Goal: Transaction & Acquisition: Purchase product/service

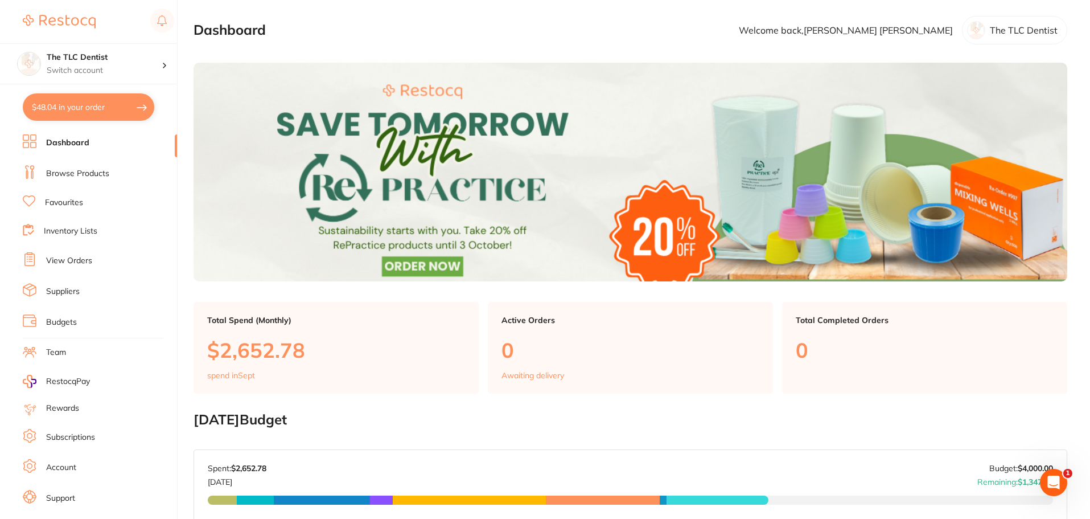
click at [59, 109] on button "$48.04 in your order" at bounding box center [89, 106] width 132 height 27
checkbox input "true"
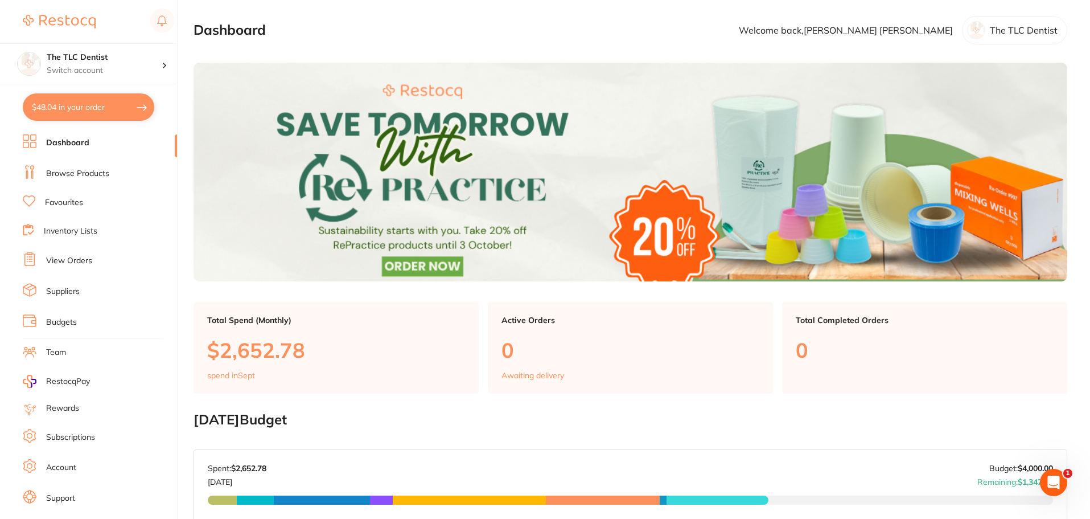
checkbox input "true"
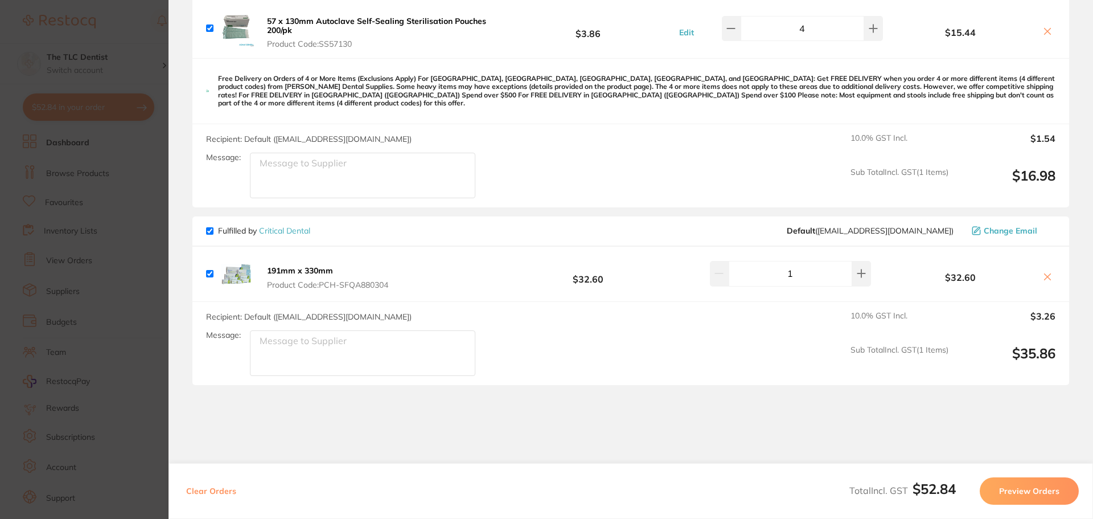
scroll to position [114, 0]
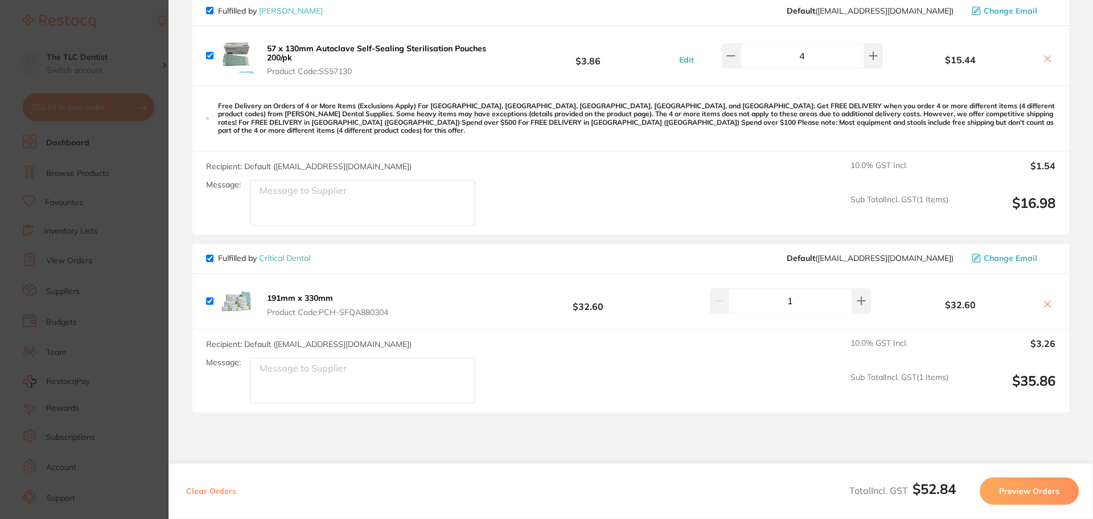
click at [106, 308] on section "Update RRP Set your pre negotiated price for this item. Item Agreed RRP (excl. …" at bounding box center [546, 259] width 1093 height 519
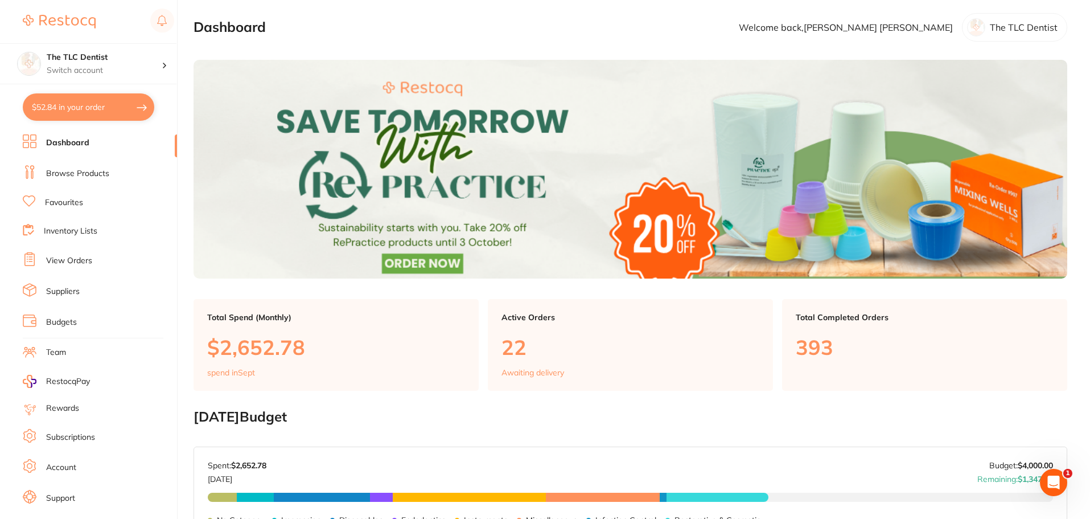
click at [91, 175] on link "Browse Products" at bounding box center [77, 173] width 63 height 11
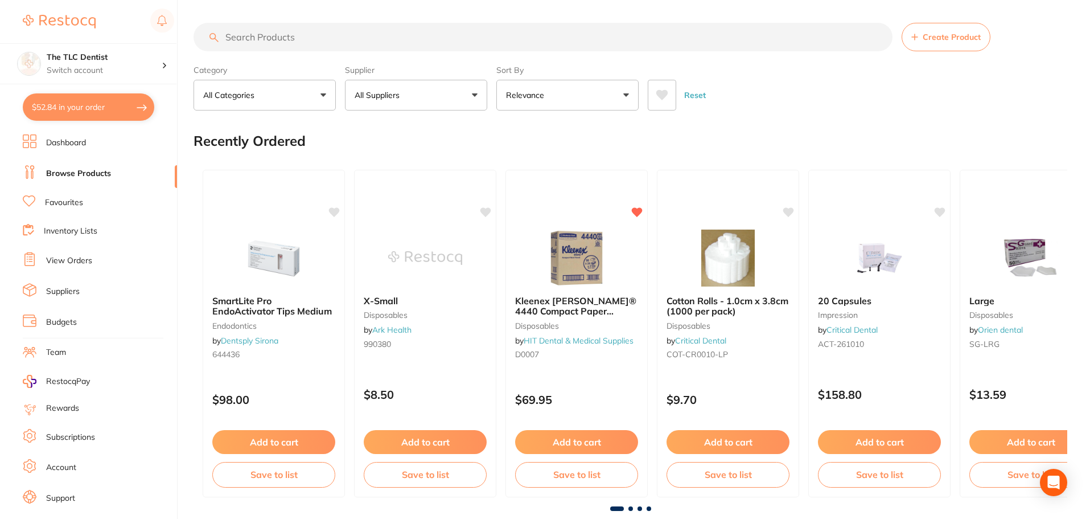
click at [401, 41] on input "search" at bounding box center [543, 37] width 699 height 28
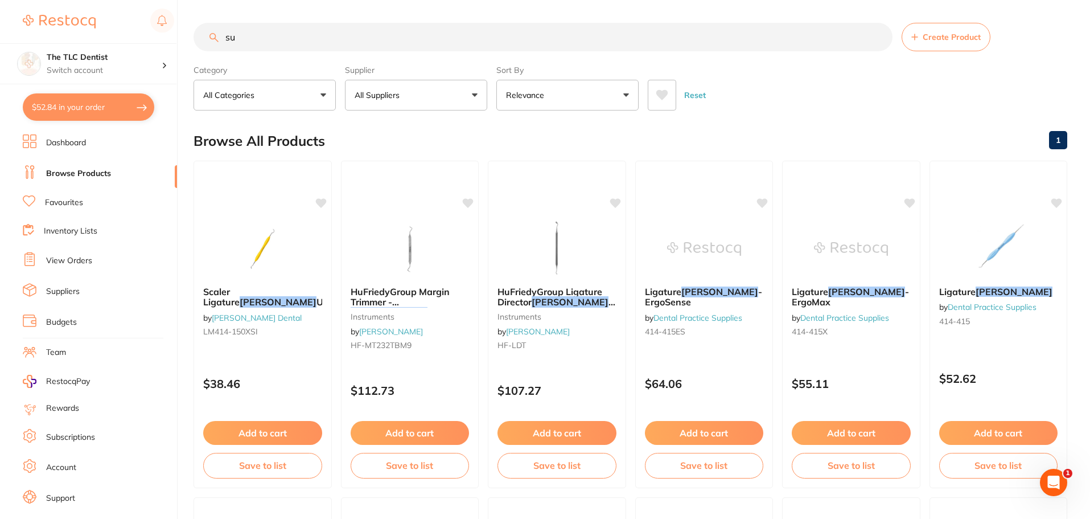
type input "s"
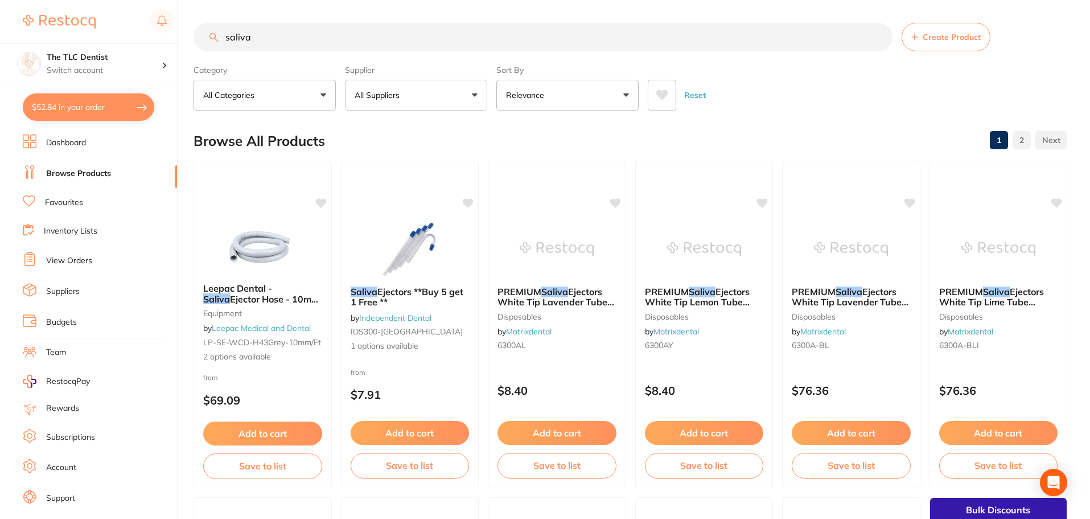
click at [657, 89] on icon at bounding box center [662, 94] width 13 height 11
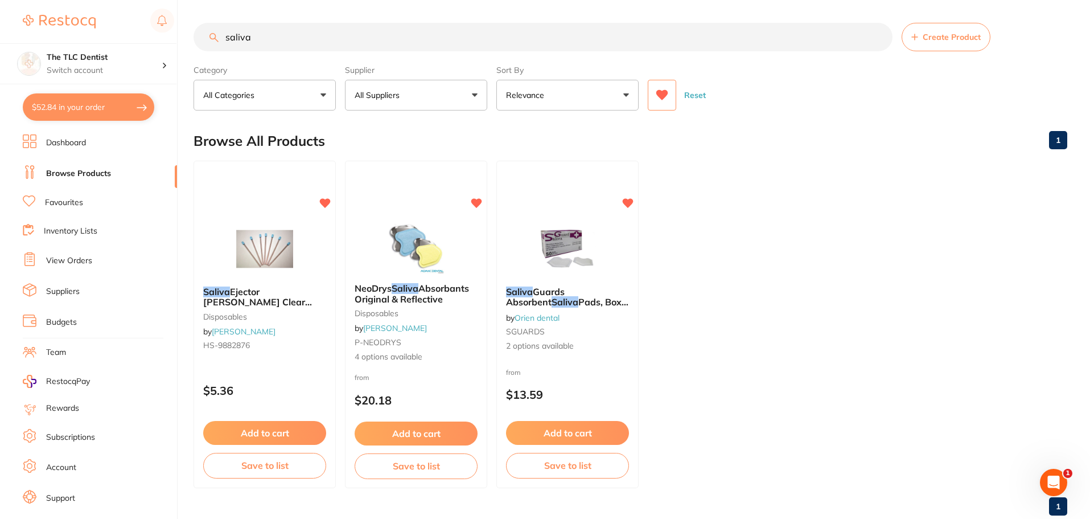
click at [662, 94] on icon at bounding box center [663, 95] width 12 height 10
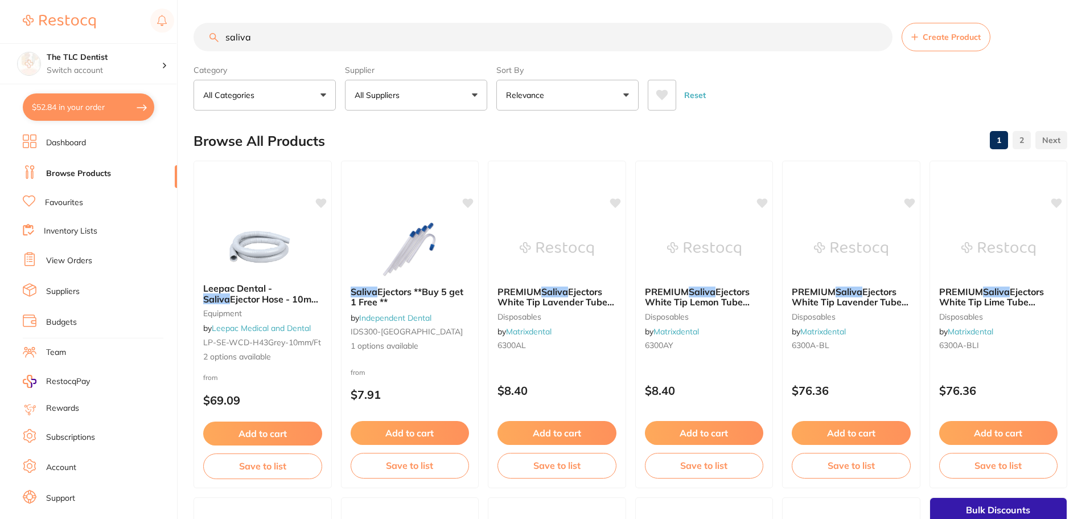
click at [437, 41] on input "saliva" at bounding box center [543, 37] width 699 height 28
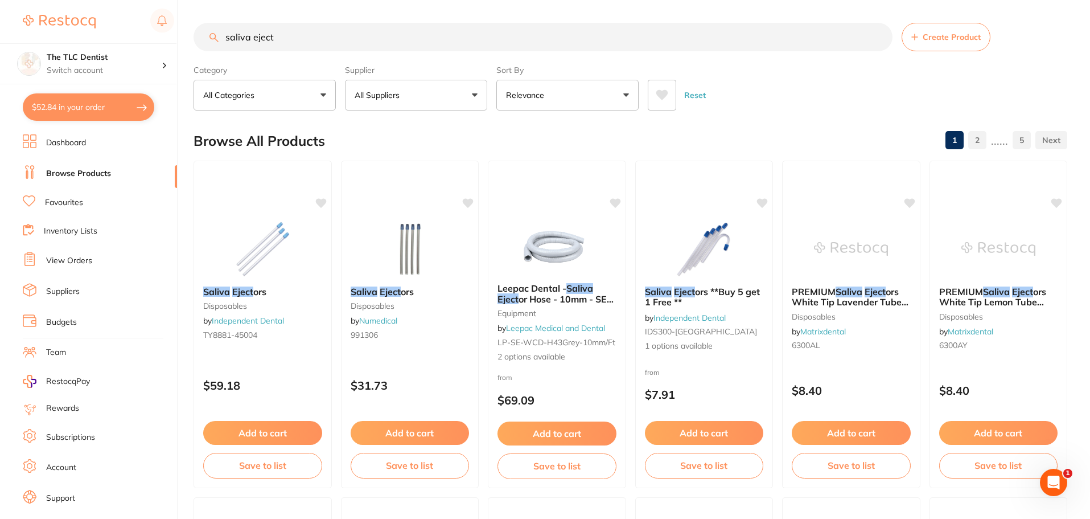
type input "saliva eject"
click at [422, 88] on button "All Suppliers" at bounding box center [416, 95] width 142 height 31
type input "cri"
click at [392, 196] on p "Critical Dental" at bounding box center [416, 193] width 61 height 10
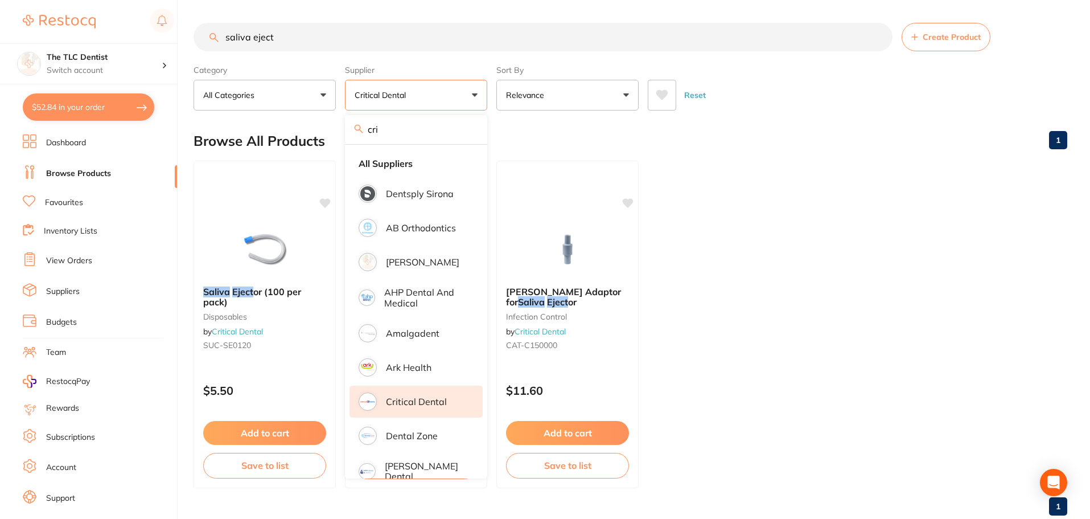
click at [757, 124] on div "Browse All Products 1" at bounding box center [631, 141] width 874 height 38
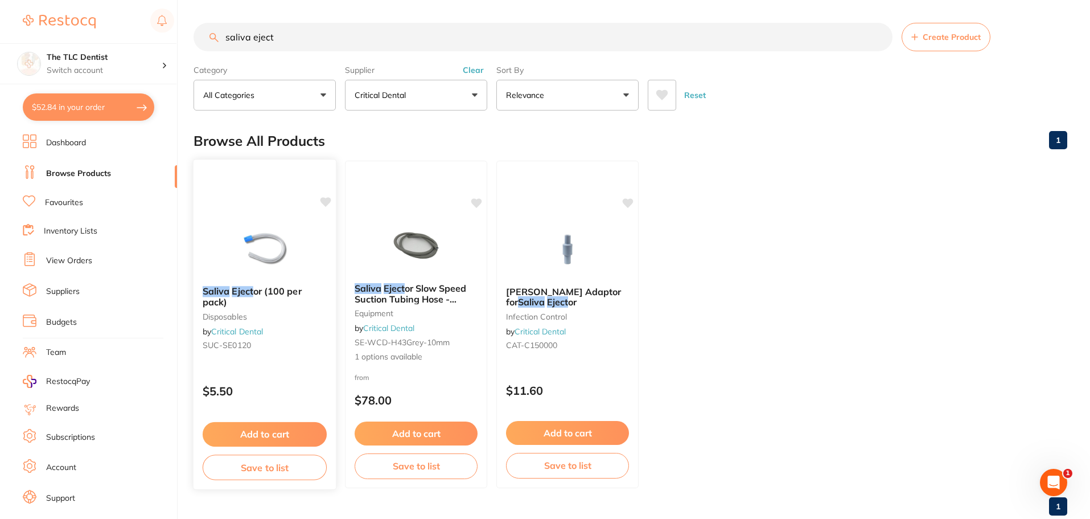
click at [280, 429] on button "Add to cart" at bounding box center [265, 434] width 124 height 24
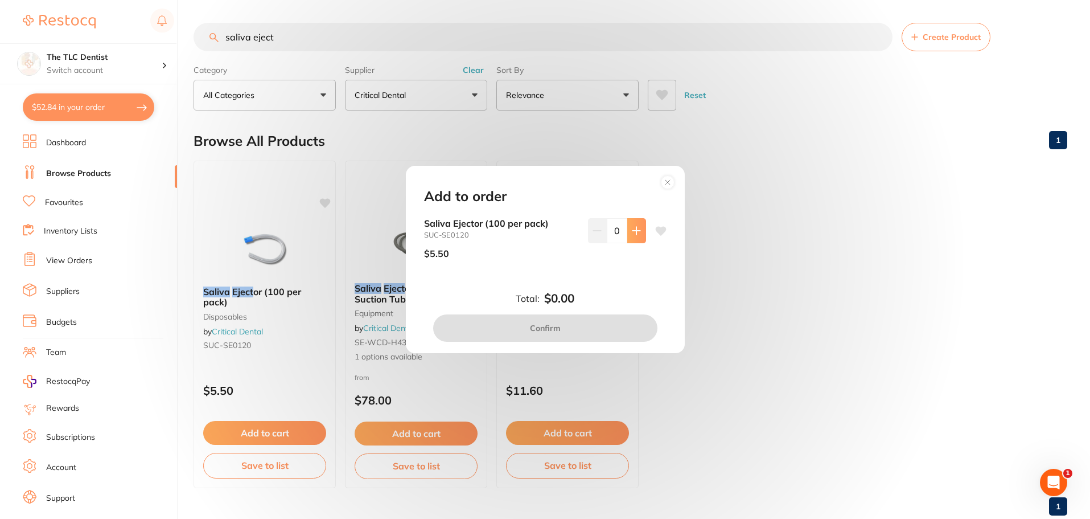
click at [630, 235] on button at bounding box center [637, 230] width 19 height 25
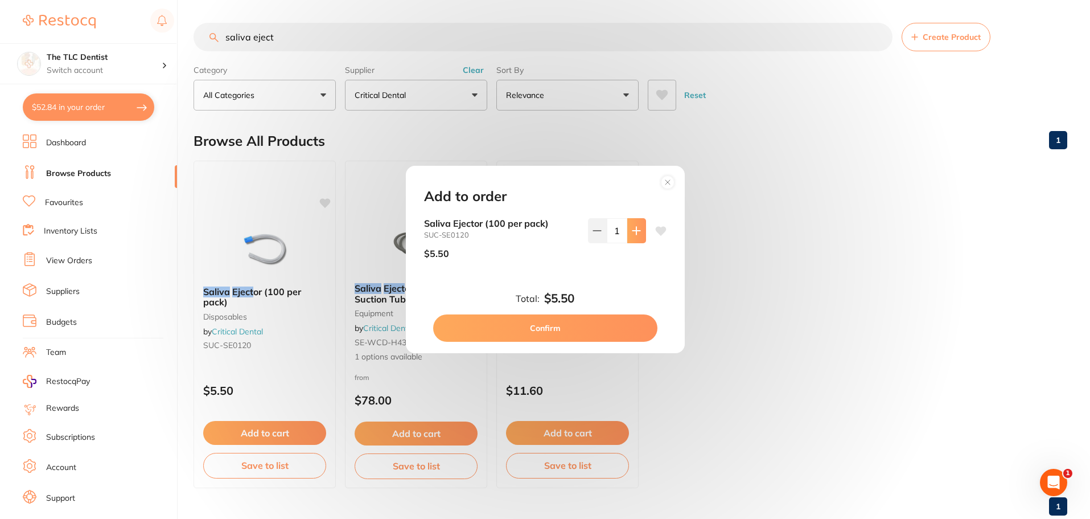
click at [636, 233] on icon at bounding box center [636, 230] width 9 height 9
type input "4"
click at [597, 325] on button "Confirm" at bounding box center [545, 327] width 224 height 27
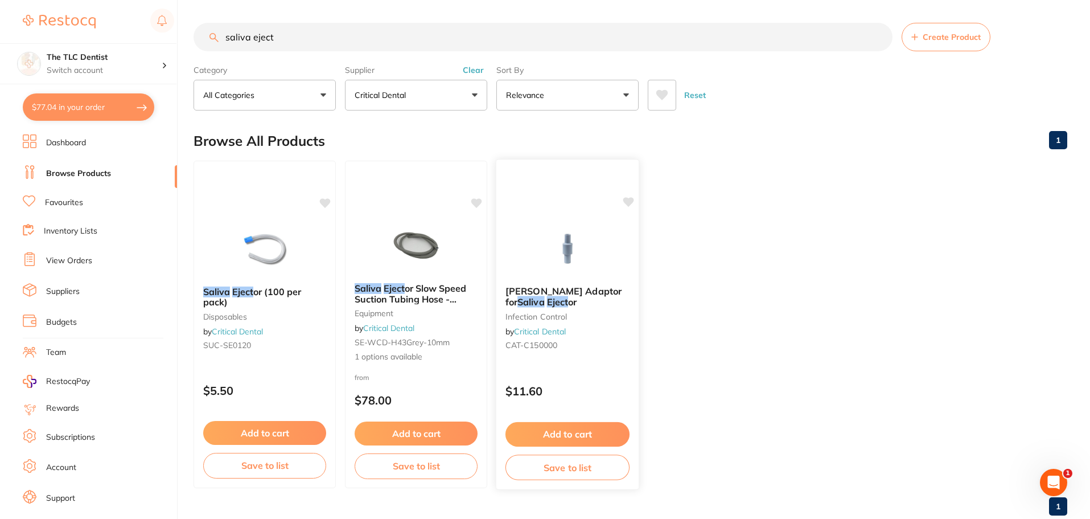
checkbox input "false"
click at [589, 428] on button "Add to cart" at bounding box center [568, 434] width 124 height 24
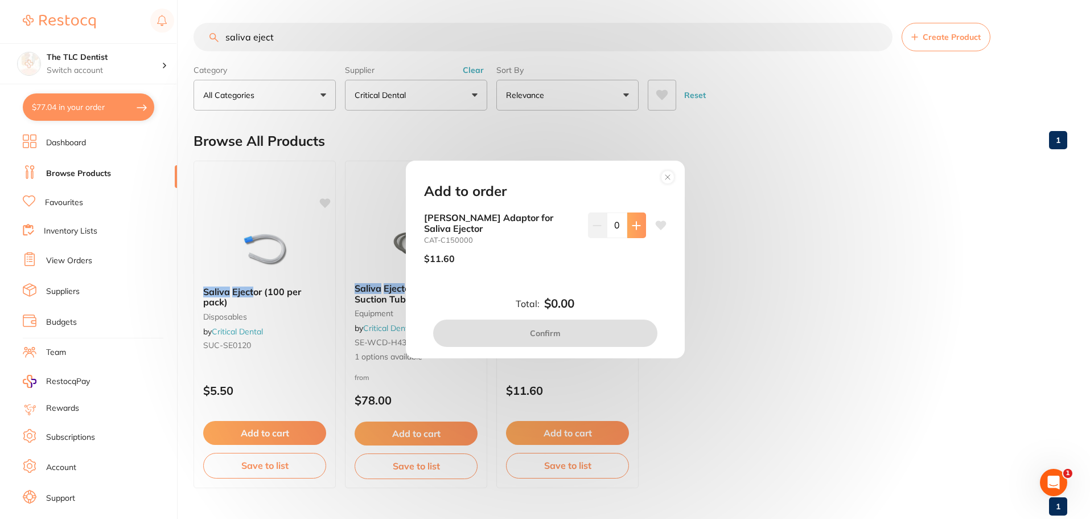
click at [633, 229] on icon at bounding box center [636, 225] width 9 height 9
click at [633, 229] on icon at bounding box center [636, 225] width 7 height 7
type input "2"
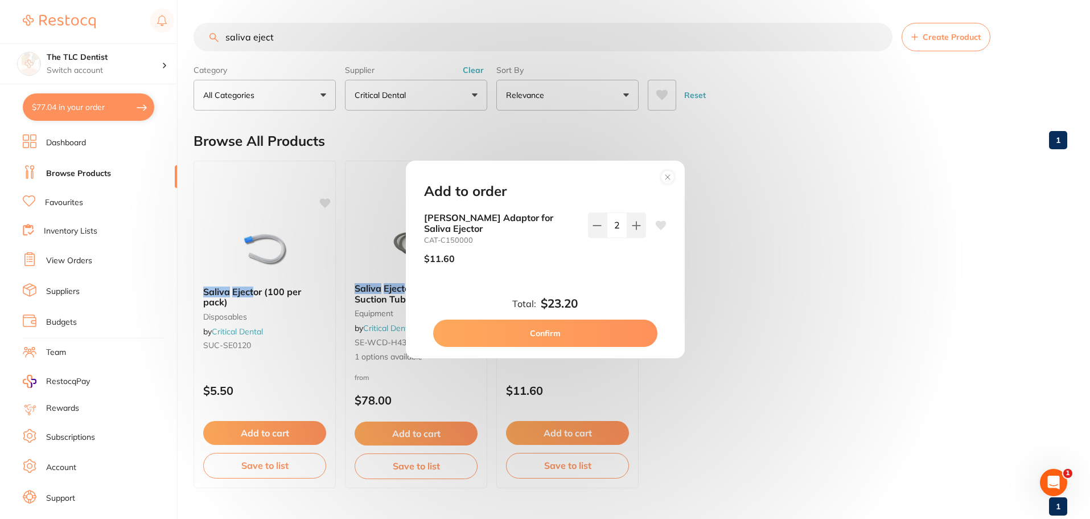
click at [657, 229] on icon at bounding box center [660, 225] width 11 height 9
click at [608, 330] on button "Confirm" at bounding box center [545, 332] width 224 height 27
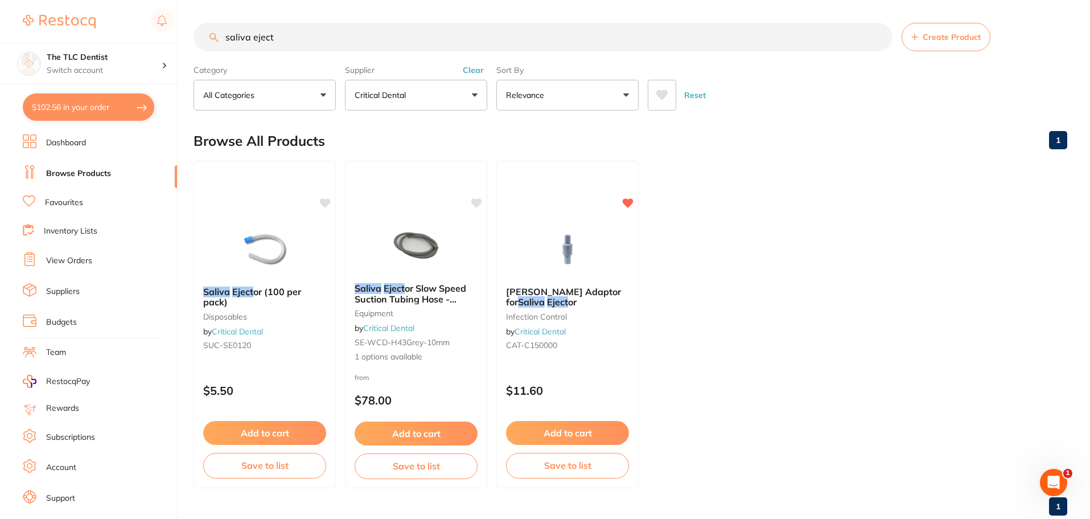
click at [84, 100] on button "$102.56 in your order" at bounding box center [89, 106] width 132 height 27
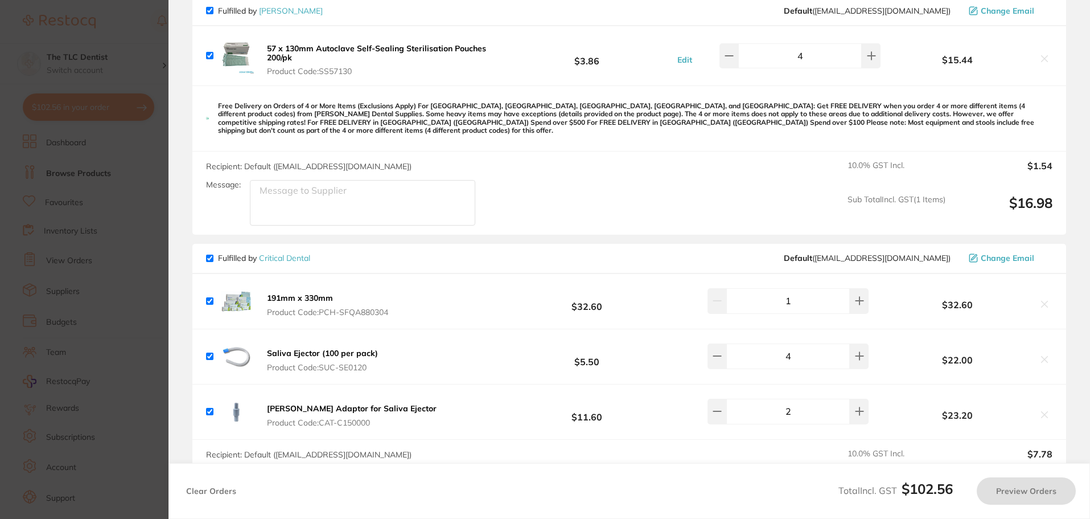
checkbox input "true"
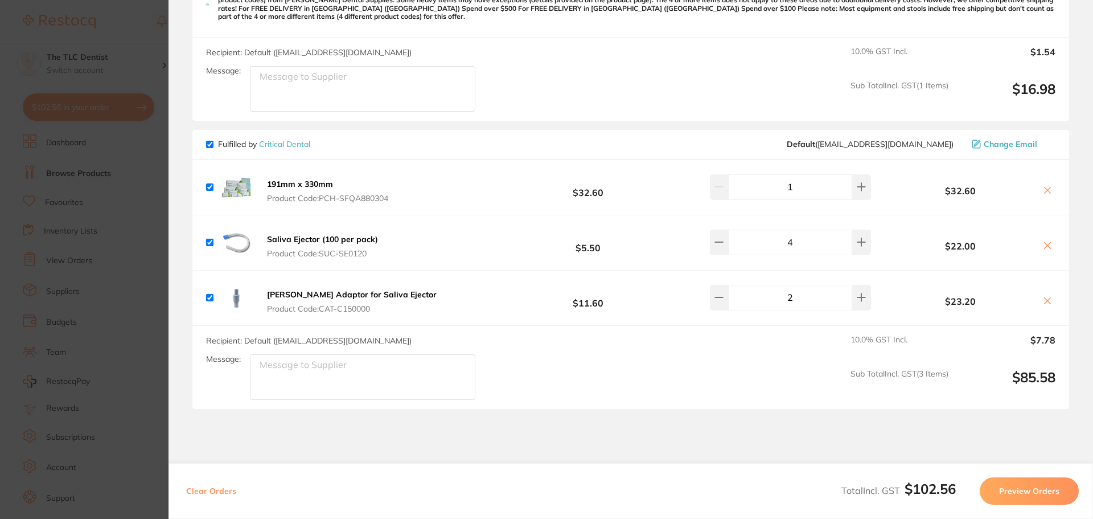
scroll to position [57, 0]
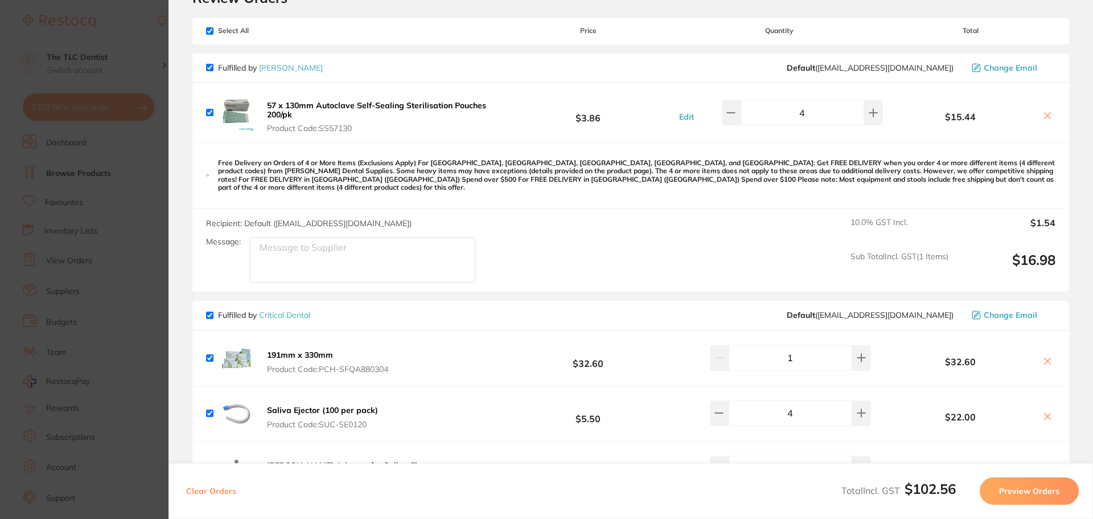
click at [210, 63] on span "Fulfilled by [PERSON_NAME]" at bounding box center [264, 68] width 117 height 10
click at [211, 65] on input "checkbox" at bounding box center [209, 67] width 7 height 7
checkbox input "false"
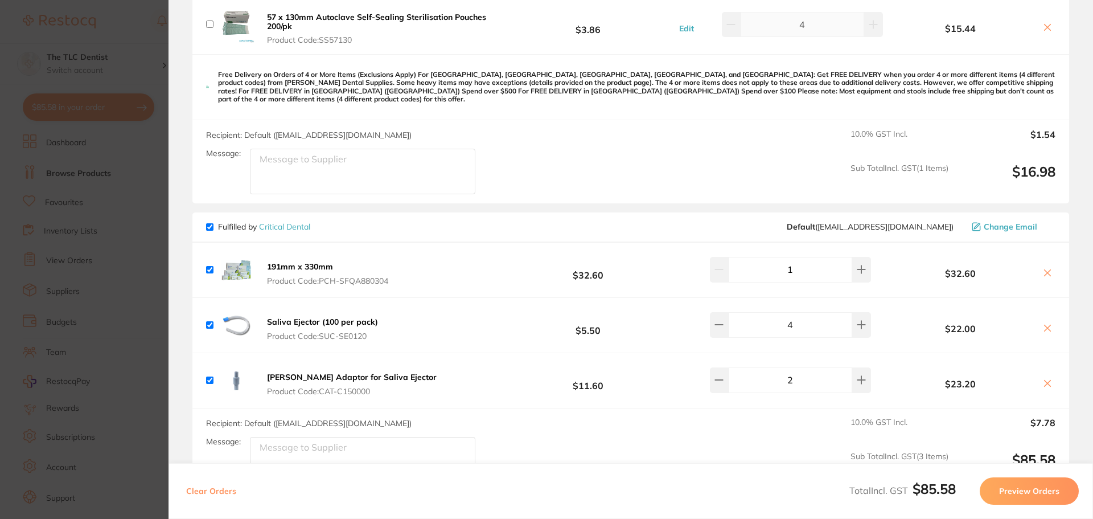
scroll to position [228, 0]
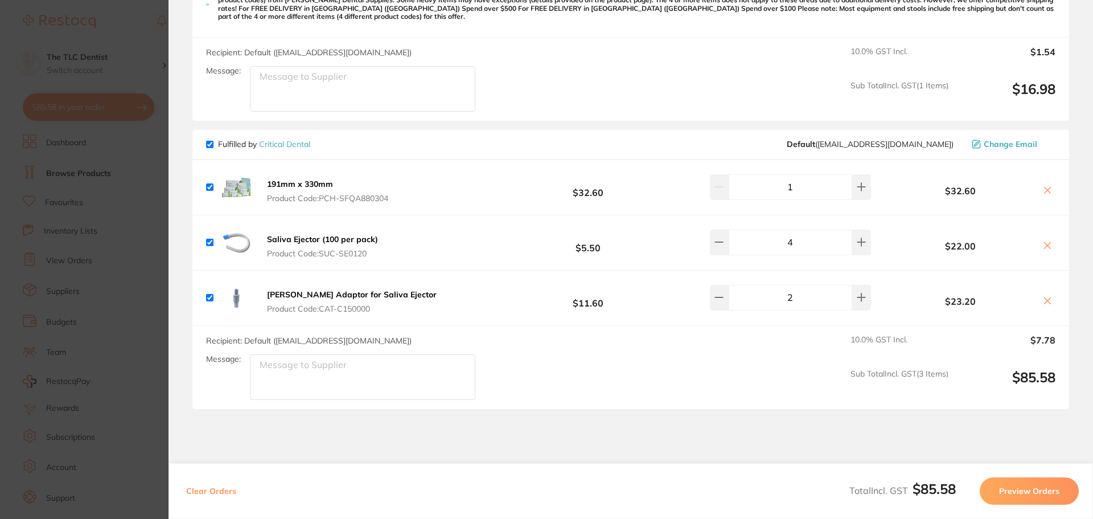
click at [1032, 498] on button "Preview Orders" at bounding box center [1029, 490] width 99 height 27
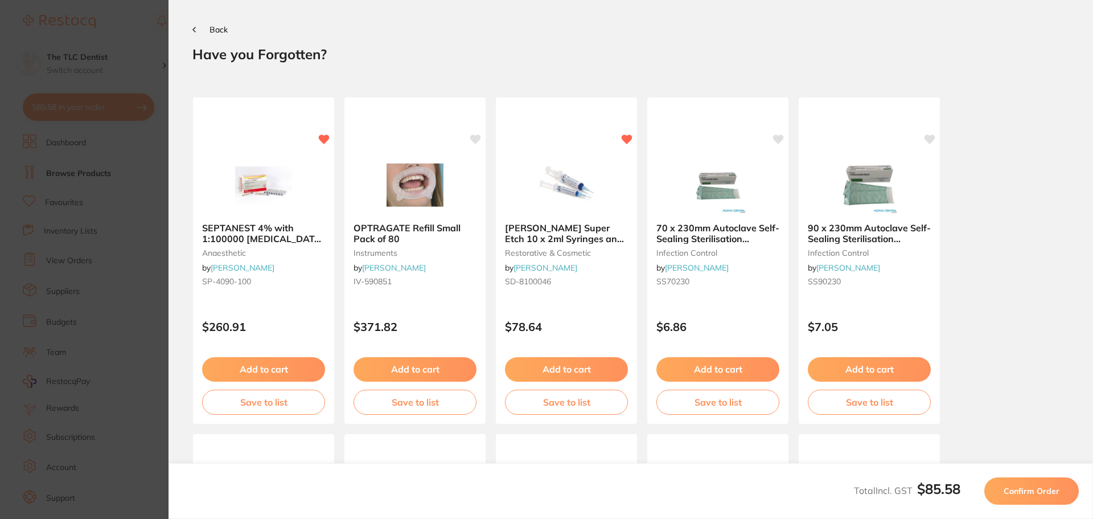
scroll to position [0, 0]
click at [1015, 486] on span "Confirm Order" at bounding box center [1032, 491] width 56 height 10
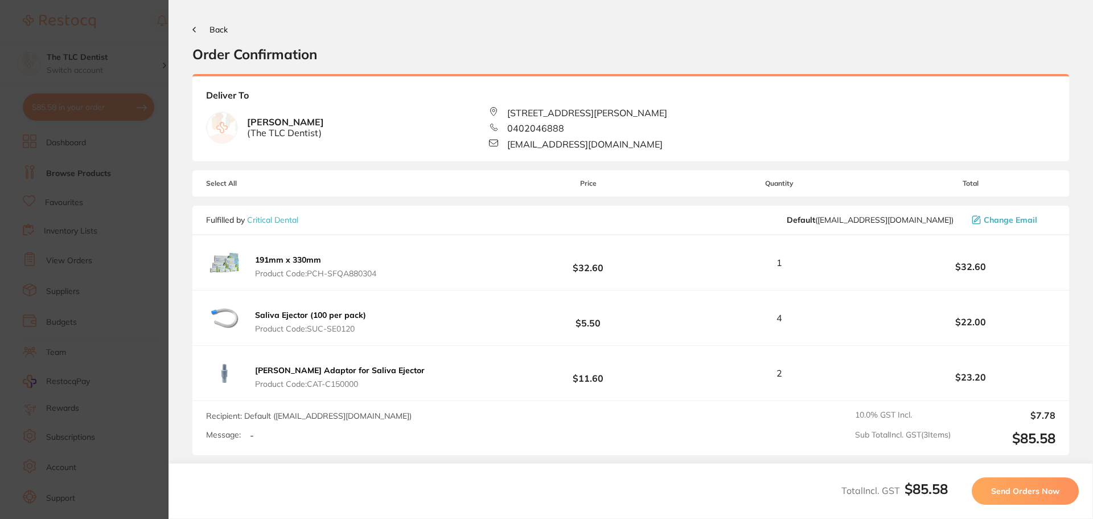
click at [1009, 486] on span "Send Orders Now" at bounding box center [1025, 491] width 68 height 10
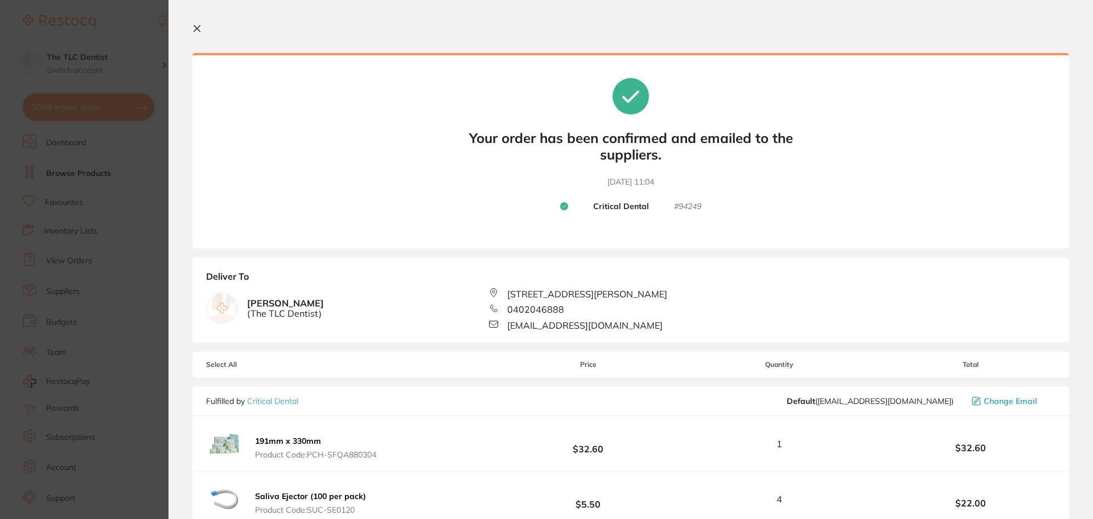
click at [196, 29] on icon at bounding box center [197, 29] width 6 height 6
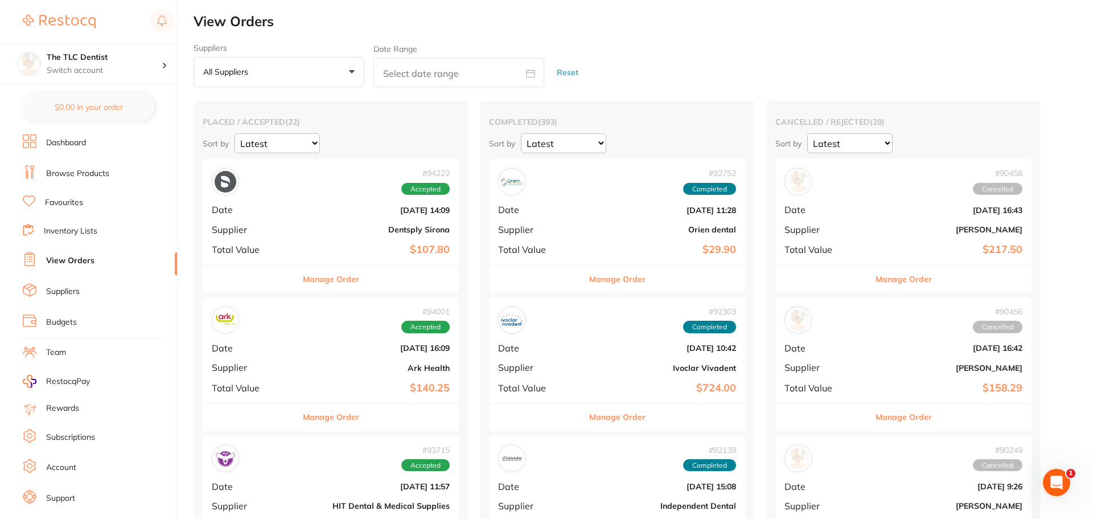
checkbox input "false"
